Goal: Information Seeking & Learning: Get advice/opinions

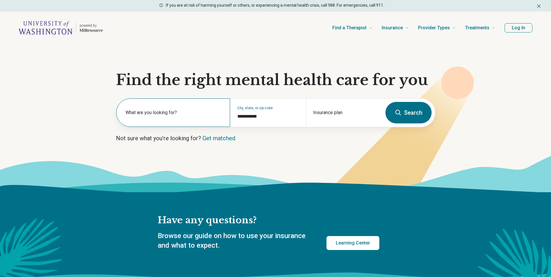
click at [148, 113] on label "What are you looking for?" at bounding box center [175, 112] width 98 height 7
type input "*"
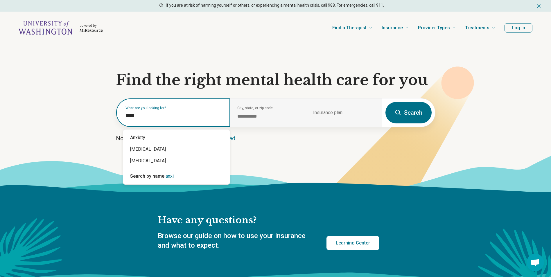
type input "******"
click at [145, 137] on div "Anxiety" at bounding box center [176, 138] width 107 height 12
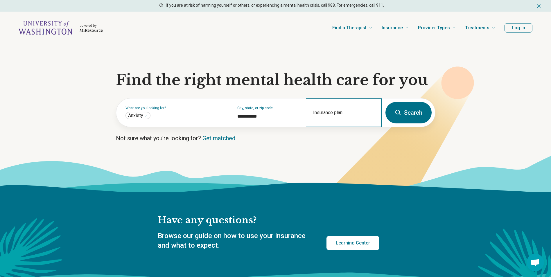
click at [329, 122] on div "Insurance plan" at bounding box center [344, 112] width 76 height 28
click at [330, 110] on div "Insurance plan" at bounding box center [344, 112] width 76 height 28
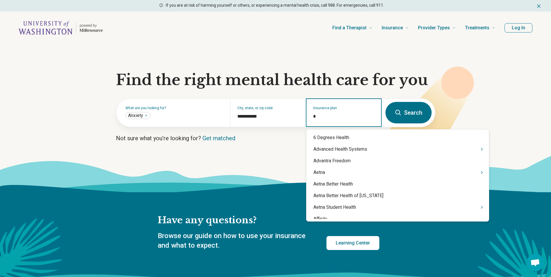
type input "**"
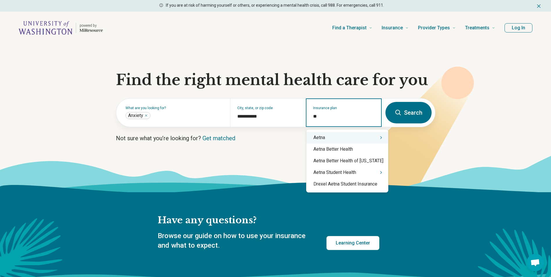
click at [325, 137] on div "Aetna" at bounding box center [348, 138] width 82 height 12
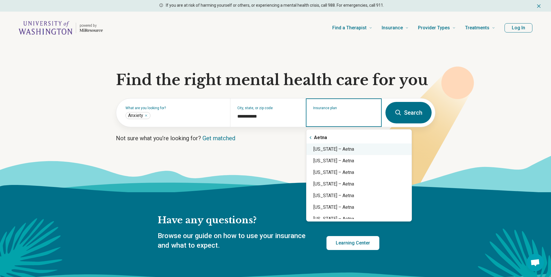
click at [345, 150] on div "[US_STATE] – Aetna" at bounding box center [359, 150] width 105 height 12
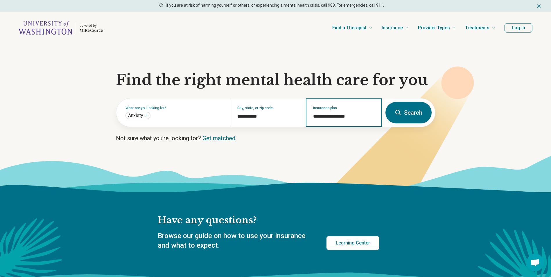
type input "**********"
click at [412, 114] on button "Search" at bounding box center [409, 113] width 46 height 22
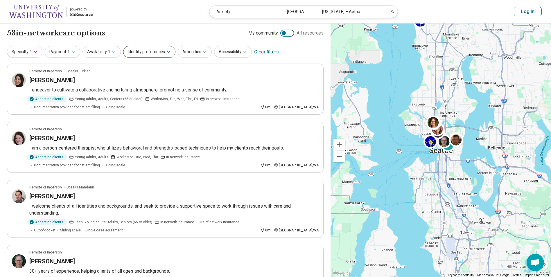
click at [136, 56] on button "Identity preferences" at bounding box center [149, 52] width 52 height 12
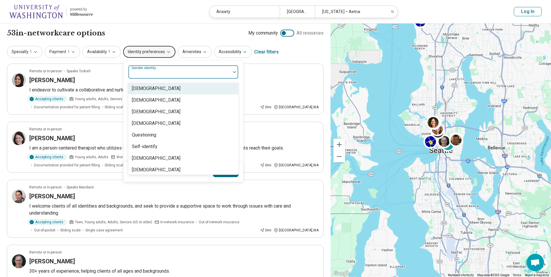
click at [153, 70] on div "Gender identity" at bounding box center [183, 72] width 110 height 14
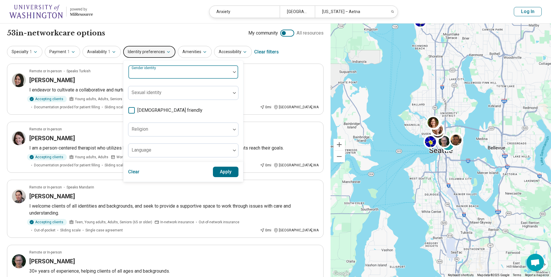
click at [178, 75] on div at bounding box center [180, 74] width 98 height 8
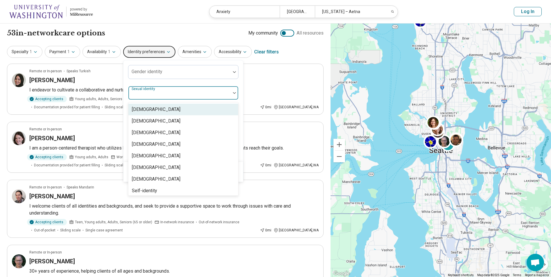
click at [179, 93] on div at bounding box center [180, 95] width 98 height 8
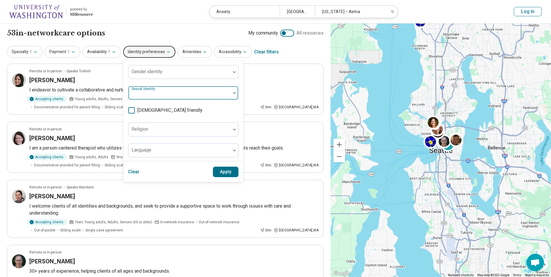
click at [233, 94] on div at bounding box center [235, 92] width 8 height 13
click at [295, 54] on div "Specialty 1 Payment 1 Availability 1 Identity preferences Gender identity Sexua…" at bounding box center [165, 52] width 317 height 14
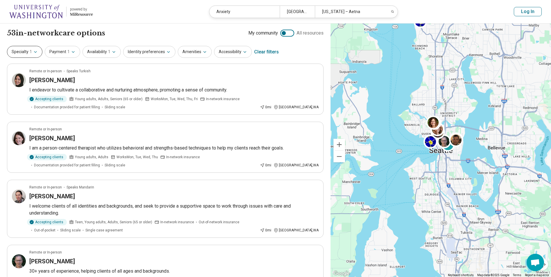
click at [36, 56] on button "Specialty 1" at bounding box center [24, 52] width 35 height 12
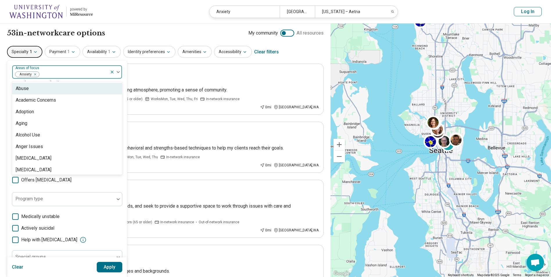
click at [118, 72] on img at bounding box center [118, 72] width 3 height 2
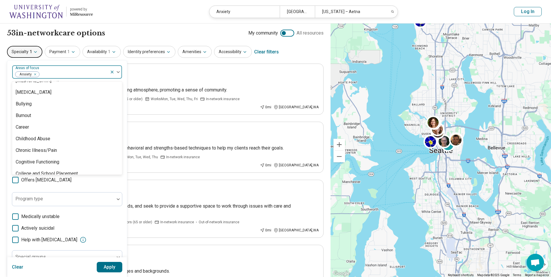
scroll to position [232, 0]
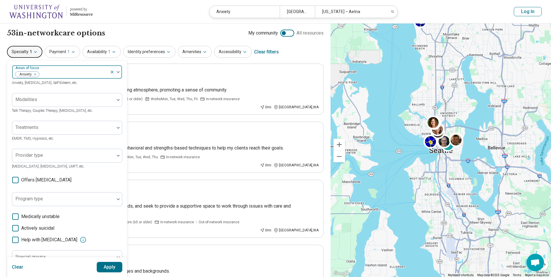
click at [68, 73] on div at bounding box center [74, 74] width 68 height 8
click at [302, 56] on div "Specialty 1 Areas of focus Anxiety Anxiety, [MEDICAL_DATA], Self-Esteem, etc. M…" at bounding box center [165, 52] width 317 height 14
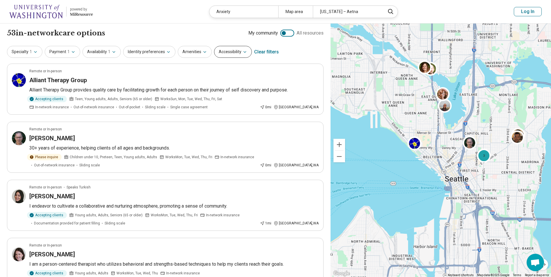
click at [232, 54] on button "Accessibility" at bounding box center [233, 52] width 38 height 12
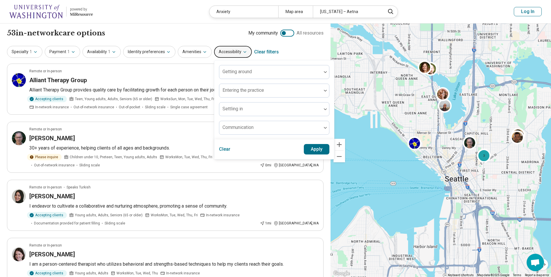
click at [232, 54] on button "Accessibility" at bounding box center [233, 52] width 38 height 12
click at [215, 35] on div "53 in-network care options 53 in-network provider s My community All resources" at bounding box center [165, 33] width 317 height 10
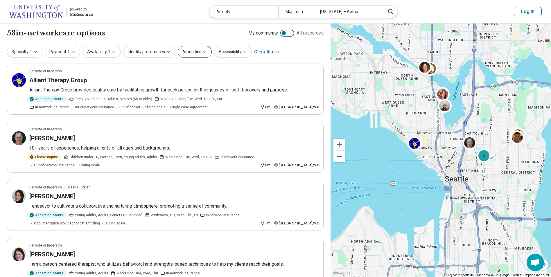
click at [201, 54] on button "Amenities" at bounding box center [195, 52] width 34 height 12
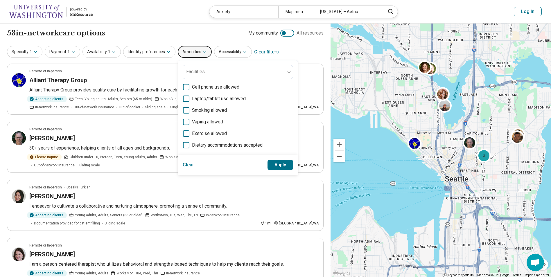
click at [202, 54] on button "Amenities" at bounding box center [195, 52] width 34 height 12
click at [208, 32] on div "53 in-network care options 53 in-network provider s My community All resources" at bounding box center [165, 33] width 317 height 10
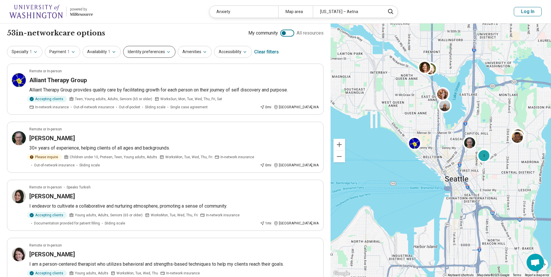
click at [168, 56] on button "Identity preferences" at bounding box center [149, 52] width 52 height 12
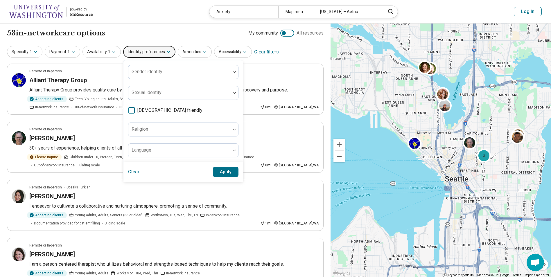
click at [166, 53] on icon "button" at bounding box center [168, 52] width 5 height 5
click at [166, 51] on icon "button" at bounding box center [168, 52] width 5 height 5
click at [134, 29] on div "53 in-network care options 53 in-network provider s My community All resources" at bounding box center [165, 33] width 317 height 10
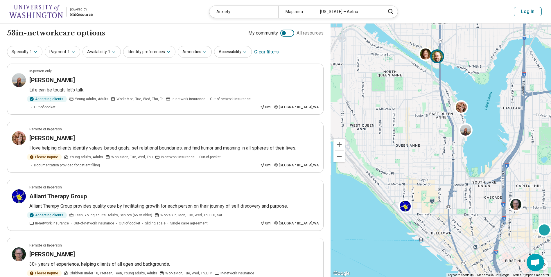
click at [438, 58] on img at bounding box center [437, 56] width 14 height 14
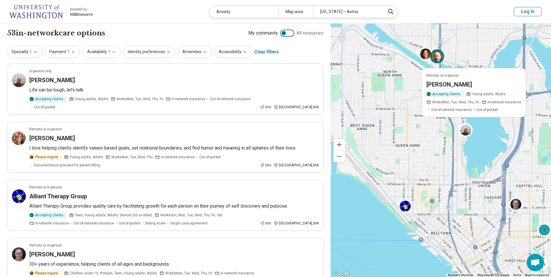
click at [475, 49] on div "Remote or In-person [PERSON_NAME] Accepting clients Young adults, Adults Works …" at bounding box center [441, 151] width 221 height 254
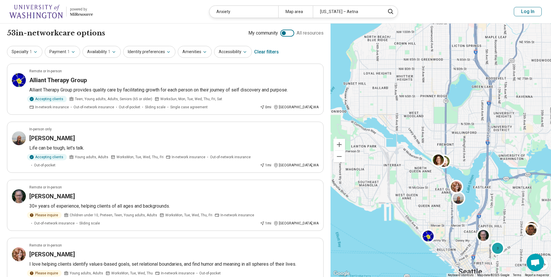
drag, startPoint x: 472, startPoint y: 60, endPoint x: 468, endPoint y: 143, distance: 83.5
click at [468, 143] on div "3" at bounding box center [441, 151] width 221 height 254
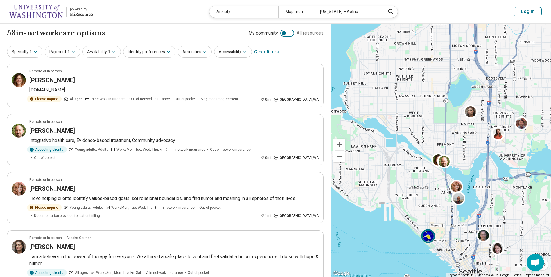
click at [427, 241] on img at bounding box center [428, 236] width 14 height 14
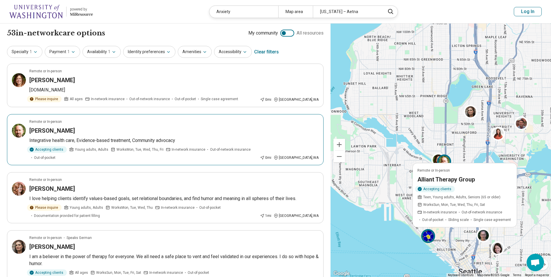
click at [446, 161] on img at bounding box center [444, 162] width 14 height 14
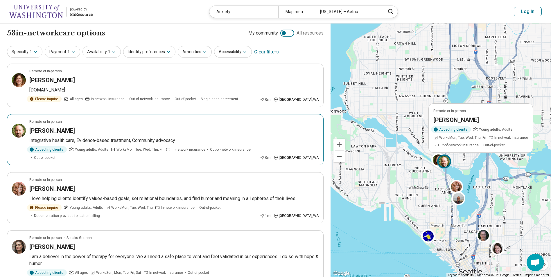
click at [460, 120] on h3 "[PERSON_NAME]" at bounding box center [457, 120] width 46 height 8
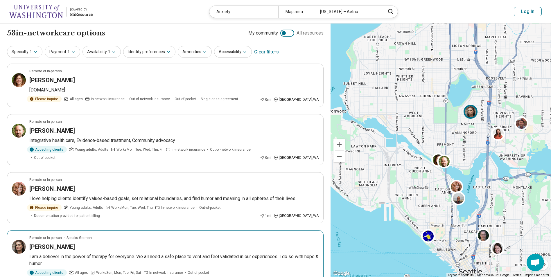
click at [468, 115] on img at bounding box center [471, 112] width 14 height 14
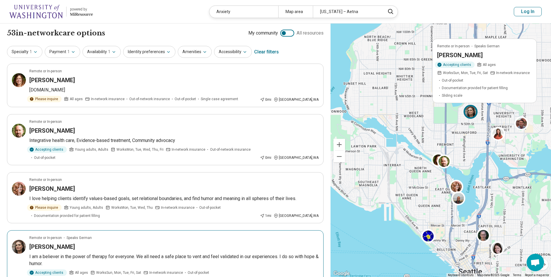
click at [455, 59] on h3 "[PERSON_NAME]" at bounding box center [460, 55] width 46 height 8
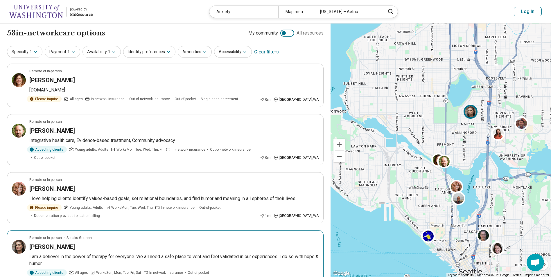
click at [56, 243] on h3 "[PERSON_NAME]" at bounding box center [52, 247] width 46 height 8
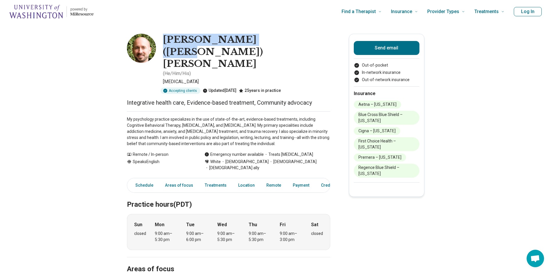
drag, startPoint x: 166, startPoint y: 35, endPoint x: 275, endPoint y: 40, distance: 109.1
click at [275, 40] on h1 "[PERSON_NAME] ([PERSON_NAME]) [PERSON_NAME]" at bounding box center [246, 52] width 167 height 36
drag, startPoint x: 275, startPoint y: 40, endPoint x: 257, endPoint y: 40, distance: 18.0
copy h1 "[PERSON_NAME] ([PERSON_NAME]) [PERSON_NAME]"
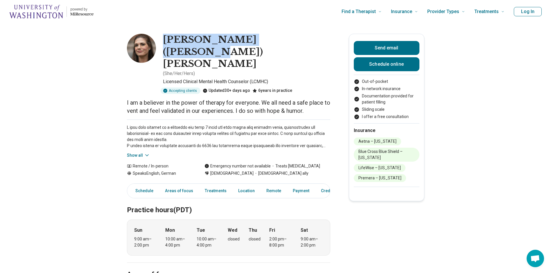
drag, startPoint x: 167, startPoint y: 38, endPoint x: 291, endPoint y: 39, distance: 124.1
click at [291, 39] on h1 "[PERSON_NAME] ([PERSON_NAME]) [PERSON_NAME]" at bounding box center [246, 52] width 167 height 36
drag, startPoint x: 291, startPoint y: 39, endPoint x: 273, endPoint y: 45, distance: 19.0
copy h1 "[PERSON_NAME] ([PERSON_NAME]) [PERSON_NAME]"
drag, startPoint x: 167, startPoint y: 37, endPoint x: 293, endPoint y: 46, distance: 126.7
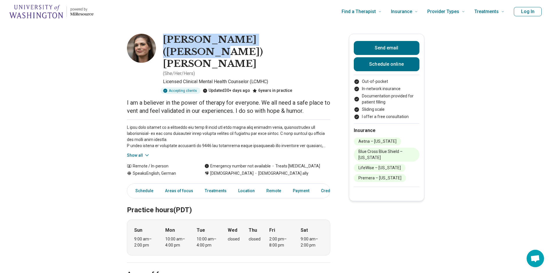
click at [293, 46] on div "Cornelia (Connie) Lawson ( She/Her/Hers )" at bounding box center [246, 55] width 167 height 43
drag, startPoint x: 293, startPoint y: 46, endPoint x: 262, endPoint y: 44, distance: 31.2
